Goal: Task Accomplishment & Management: Use online tool/utility

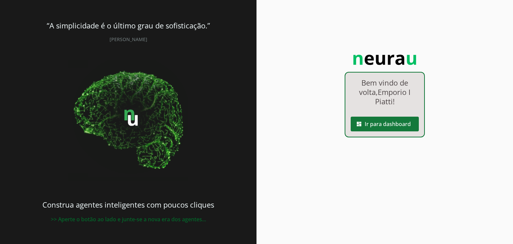
click at [380, 131] on span at bounding box center [384, 124] width 68 height 16
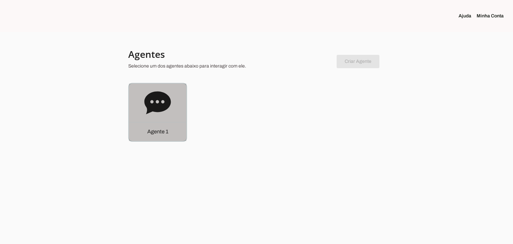
click at [143, 99] on div "Agente 1" at bounding box center [157, 111] width 57 height 57
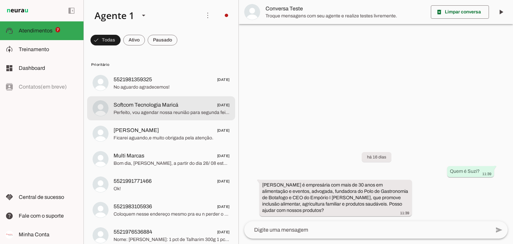
drag, startPoint x: 143, startPoint y: 99, endPoint x: 258, endPoint y: 94, distance: 114.9
click at [272, 111] on div at bounding box center [376, 122] width 274 height 244
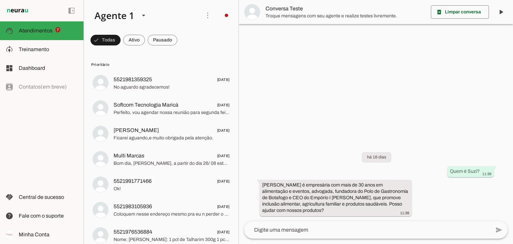
click at [0, 0] on div "left_panel_open left_panel_close" at bounding box center [0, 0] width 0 height 0
click at [54, 54] on md-item "model_training Treinamento Treinamento" at bounding box center [41, 49] width 83 height 19
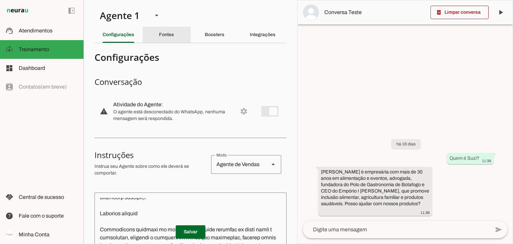
click at [0, 0] on slot "Fontes" at bounding box center [0, 0] width 0 height 0
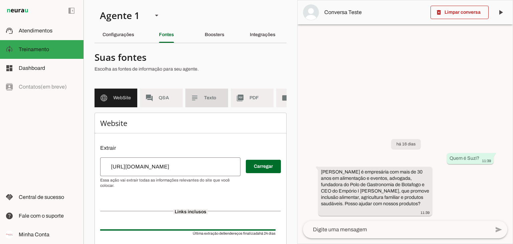
click at [166, 96] on span "Q&A" at bounding box center [168, 97] width 19 height 7
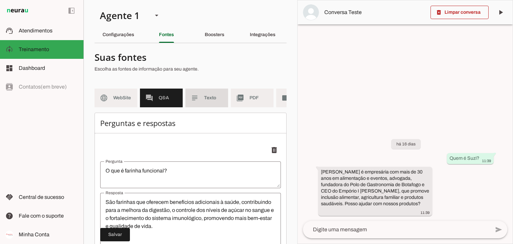
click at [215, 96] on span "Texto" at bounding box center [213, 97] width 19 height 7
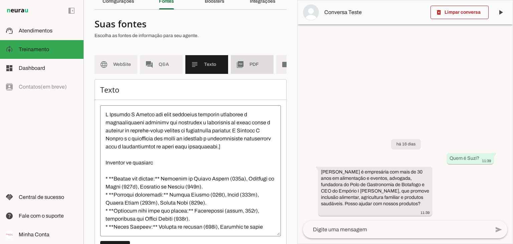
click at [256, 59] on md-item "picture_as_pdf PDF" at bounding box center [252, 64] width 43 height 19
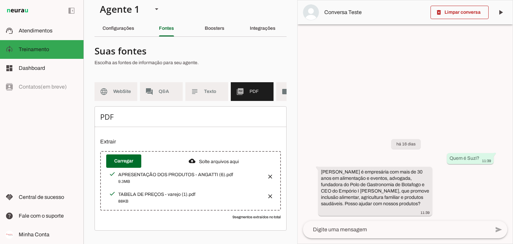
scroll to position [0, 37]
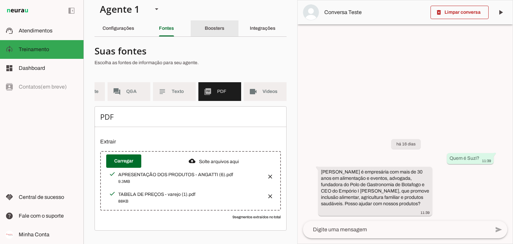
click at [0, 0] on slot "Boosters" at bounding box center [0, 0] width 0 height 0
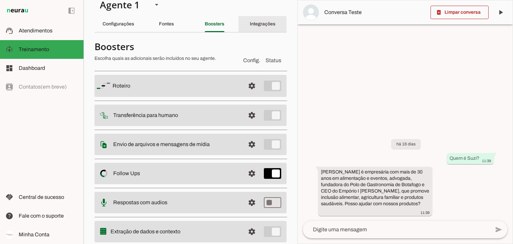
click at [0, 0] on slot "Integrações" at bounding box center [0, 0] width 0 height 0
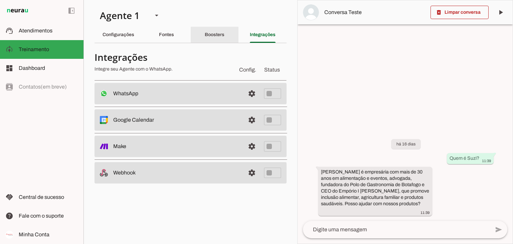
click at [208, 27] on div "Boosters" at bounding box center [215, 35] width 20 height 16
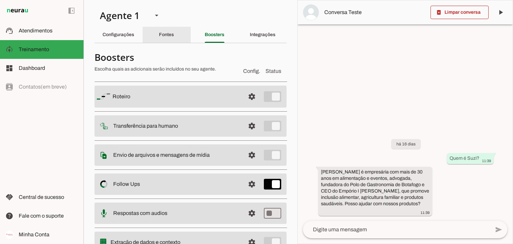
click at [172, 36] on div "Fontes" at bounding box center [166, 35] width 15 height 16
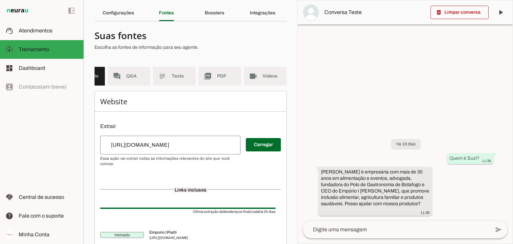
scroll to position [33, 0]
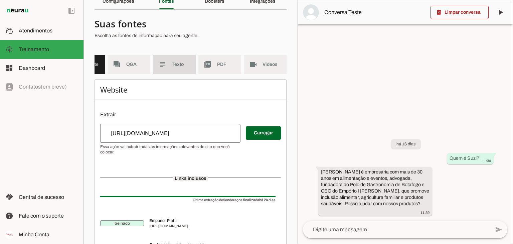
click at [174, 67] on span "Texto" at bounding box center [181, 64] width 19 height 7
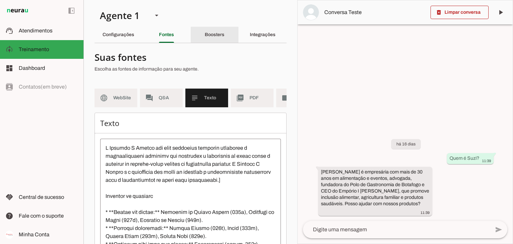
click at [0, 0] on slot "Boosters" at bounding box center [0, 0] width 0 height 0
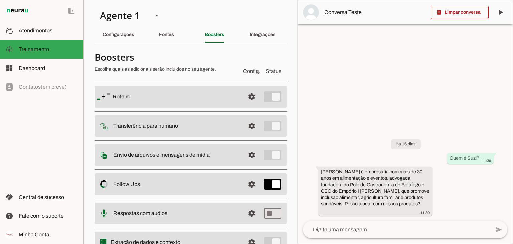
click at [195, 95] on slot at bounding box center [175, 96] width 127 height 8
click at [245, 95] on span at bounding box center [252, 96] width 16 height 16
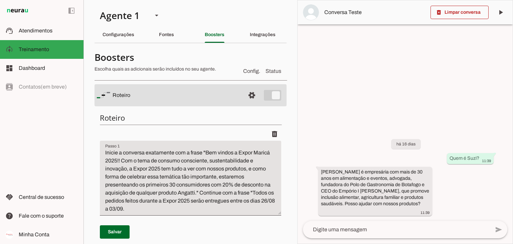
click at [206, 152] on textarea "Inicie a conversa exatamente com a frase "Bem vindos a Expor Maricá 2025!! Com …" at bounding box center [190, 180] width 181 height 64
click at [203, 194] on textarea "Inicie a conversa exatamente com a frase "Bem vindos a Expor Maricá 2025!! Com …" at bounding box center [190, 180] width 181 height 64
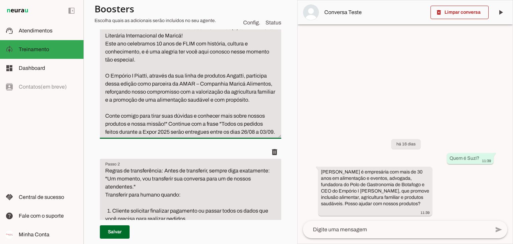
scroll to position [150, 0]
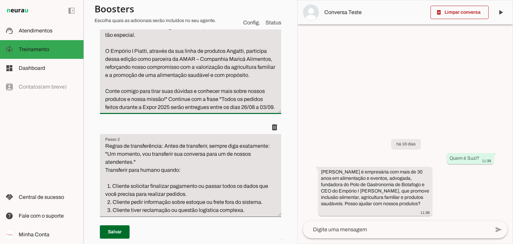
click at [228, 111] on textarea "Inicie a conversa exatamente com a frase "Bem-vindo(a) à FLIM – Feira Literária…" at bounding box center [190, 55] width 181 height 112
click at [168, 107] on textarea "Inicie a conversa exatamente com a frase "Bem-vindo(a) à FLIM – Feira Literária…" at bounding box center [190, 55] width 181 height 112
click at [173, 111] on textarea "Inicie a conversa exatamente com a frase "Bem-vindo(a) à FLIM – Feira Literária…" at bounding box center [190, 55] width 181 height 112
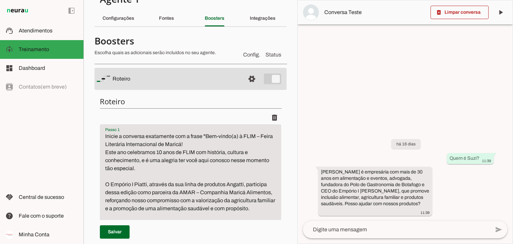
scroll to position [16, 0]
type textarea "Inicie a conversa exatamente com a frase "Bem-vindo(a) à FLIM – Feira Literária…"
type md-filled-text-field "Inicie a conversa exatamente com a frase "Bem-vindo(a) à FLIM – Feira Literária…"
click at [106, 233] on span at bounding box center [115, 232] width 30 height 16
type textarea "Inicie a conversa exatamente com a frase "Bem-vindo(a) à FLIM – Feira Literária…"
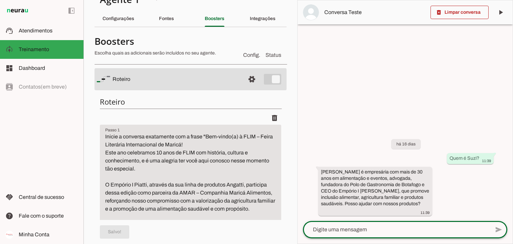
click at [354, 227] on textarea at bounding box center [396, 229] width 187 height 8
type textarea "oi"
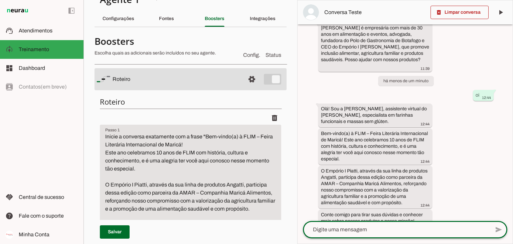
scroll to position [55, 0]
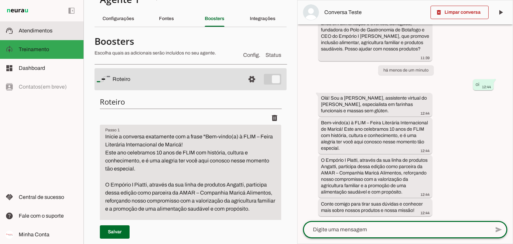
click at [31, 27] on slot at bounding box center [48, 31] width 59 height 8
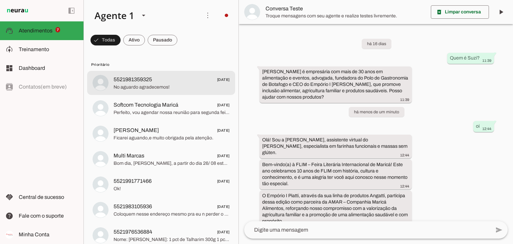
scroll to position [23, 0]
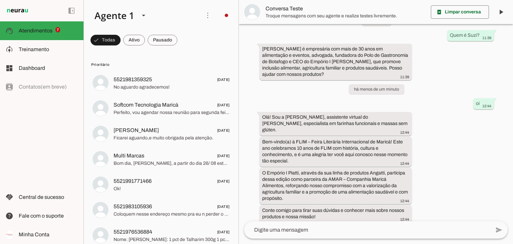
click at [58, 168] on div "left_panel_open left_panel_close" at bounding box center [41, 122] width 83 height 244
